Goal: Task Accomplishment & Management: Use online tool/utility

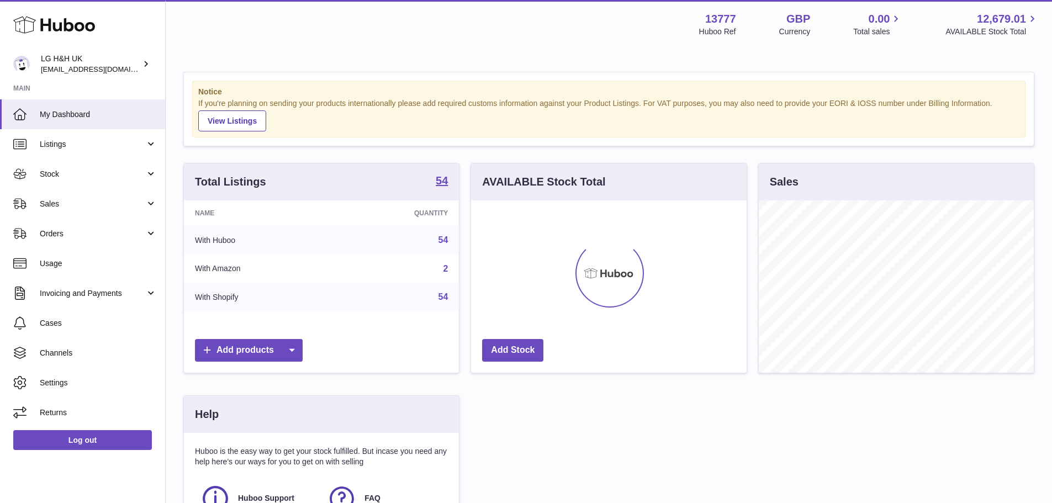
scroll to position [172, 275]
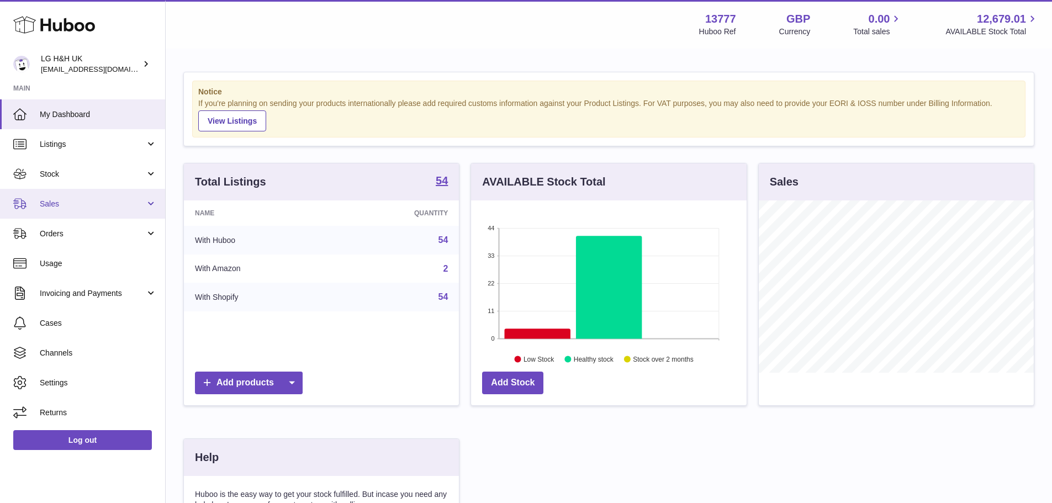
click at [92, 199] on span "Sales" at bounding box center [92, 204] width 105 height 10
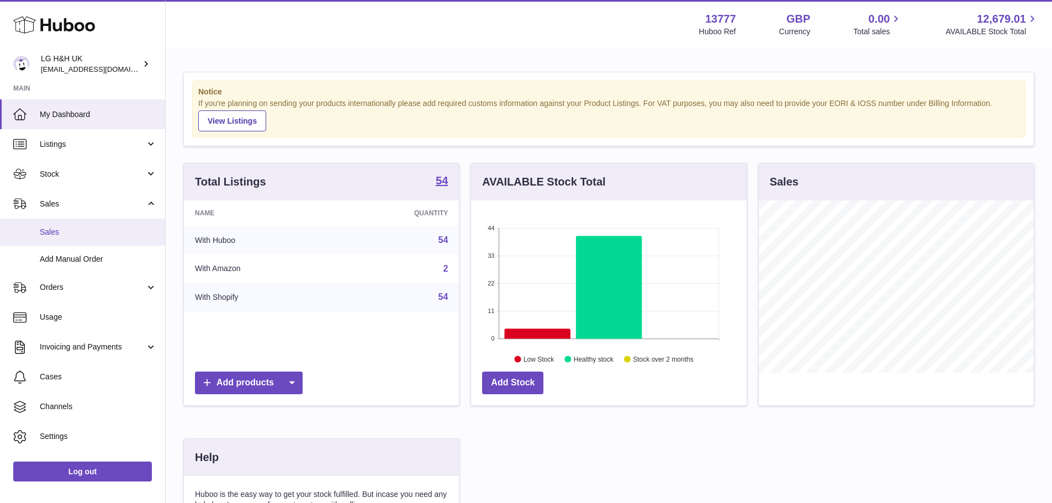
click at [56, 226] on link "Sales" at bounding box center [82, 232] width 165 height 27
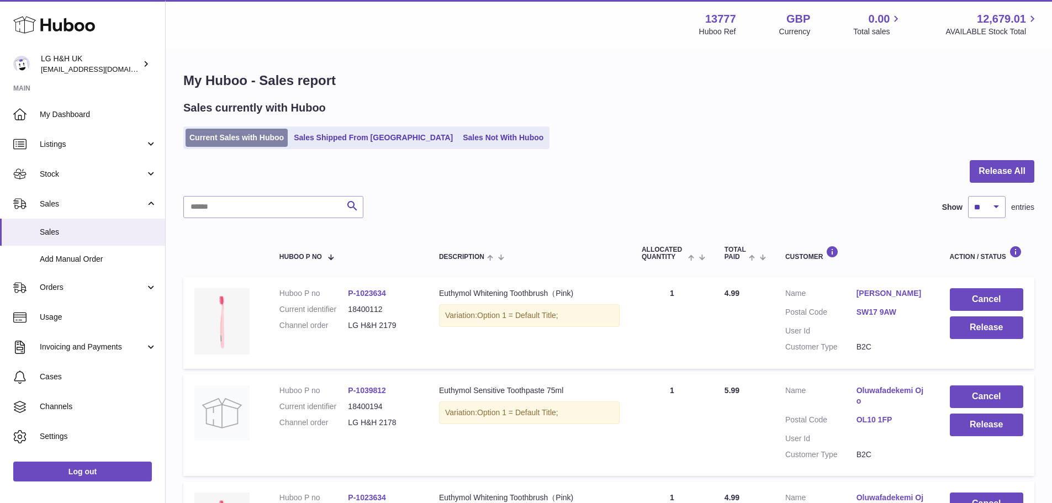
click at [242, 133] on link "Current Sales with Huboo" at bounding box center [236, 138] width 102 height 18
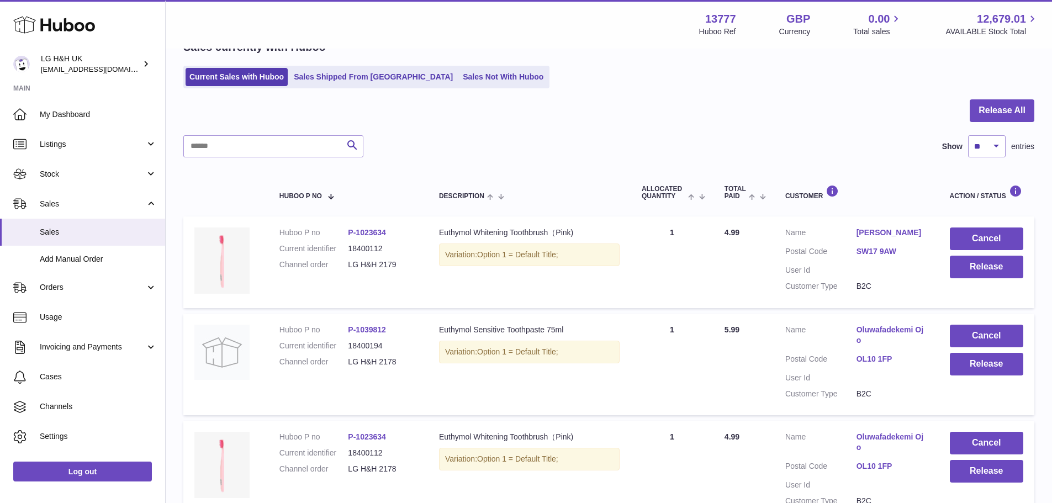
scroll to position [60, 0]
click at [988, 108] on button "Release All" at bounding box center [1001, 111] width 65 height 23
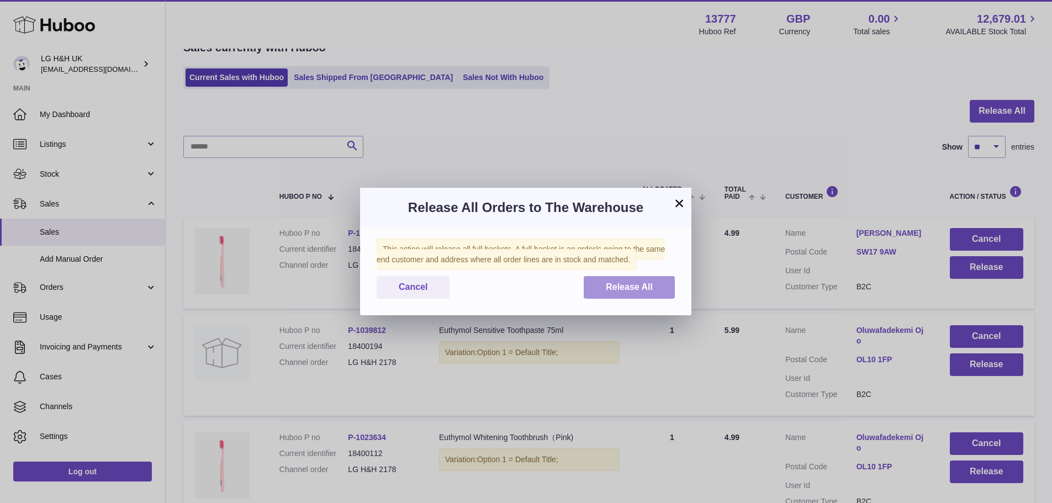
click at [635, 289] on span "Release All" at bounding box center [629, 286] width 47 height 9
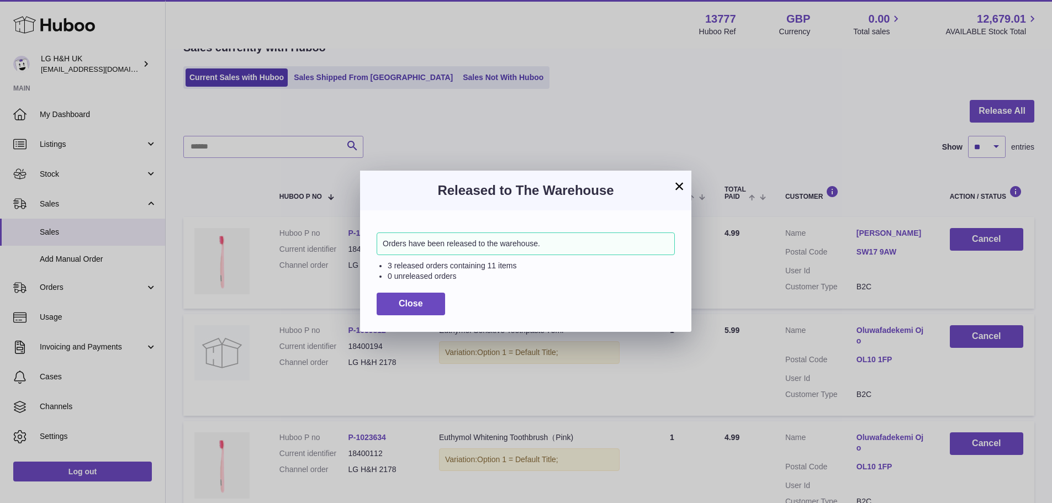
click at [680, 181] on button "×" at bounding box center [678, 185] width 13 height 13
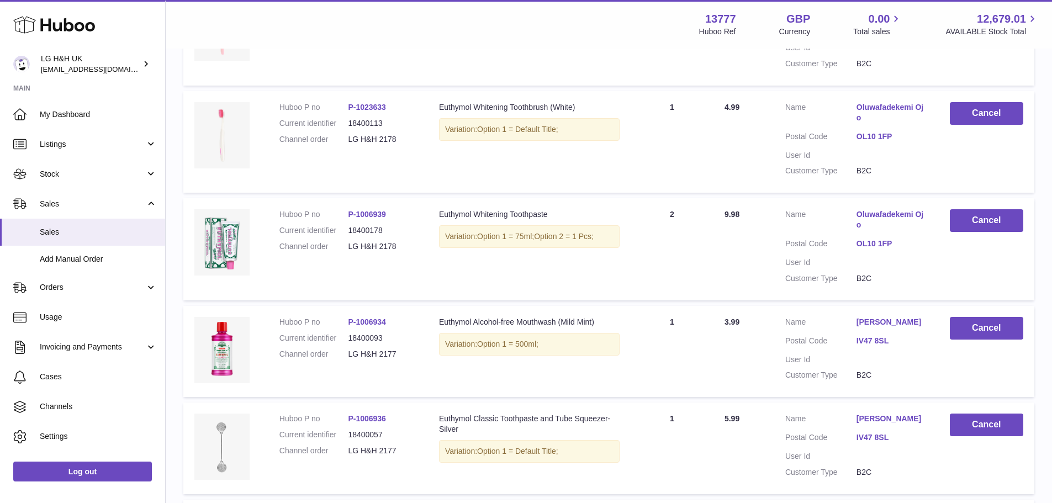
scroll to position [0, 0]
